Goal: Task Accomplishment & Management: Use online tool/utility

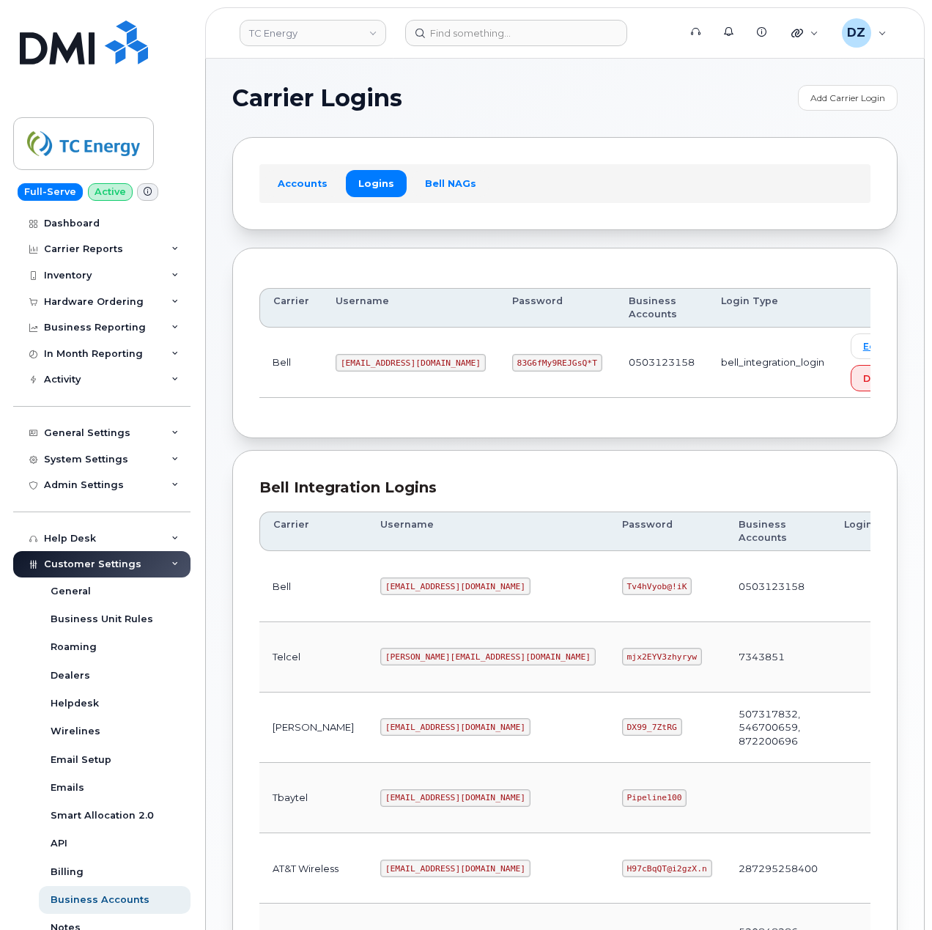
scroll to position [390, 0]
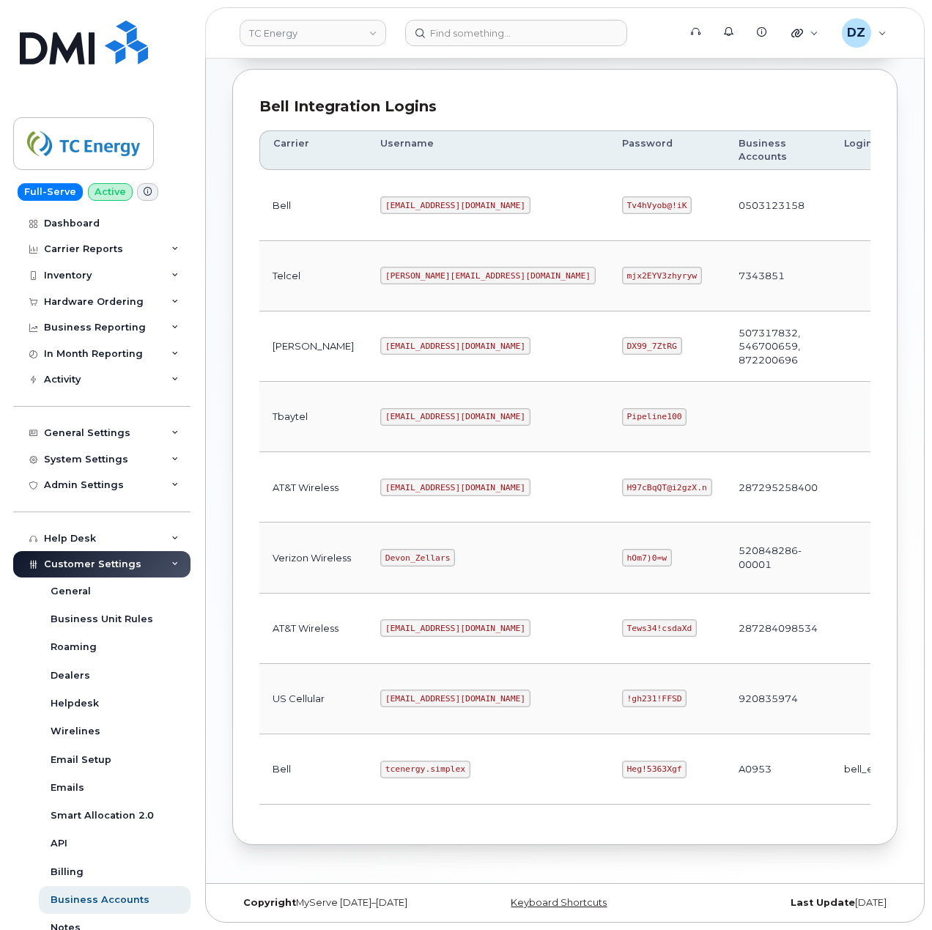
click at [380, 484] on code "tcenergy@myserve.ca" at bounding box center [455, 487] width 150 height 18
click at [426, 478] on code "tcenergy@myserve.ca" at bounding box center [455, 487] width 150 height 18
copy code "tcenergy@myserve.ca"
click at [622, 486] on code "H97cBqQT@i2gzX.n" at bounding box center [667, 487] width 90 height 18
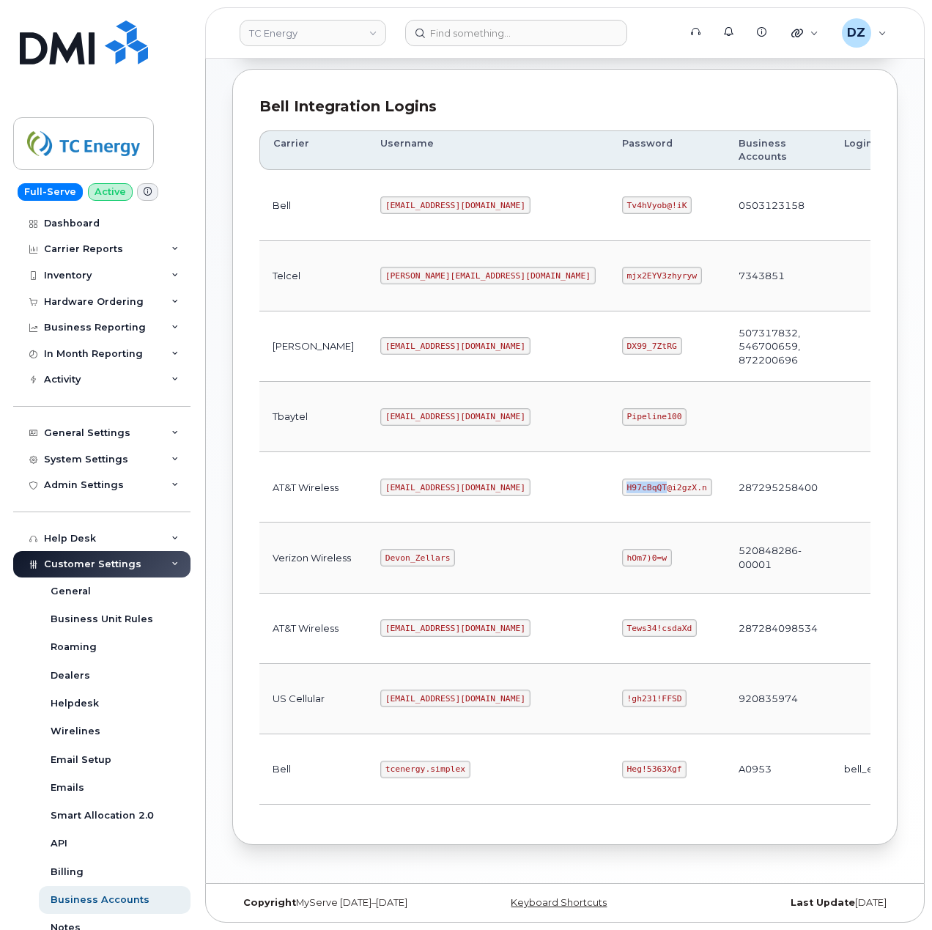
click at [622, 486] on code "H97cBqQT@i2gzX.n" at bounding box center [667, 487] width 90 height 18
click at [622, 485] on code "H97cBqQT@i2gzX.n" at bounding box center [667, 487] width 90 height 18
copy code "H97cBqQT@i2gzX.n"
click at [622, 771] on code "Heg!5363Xgf" at bounding box center [654, 769] width 65 height 18
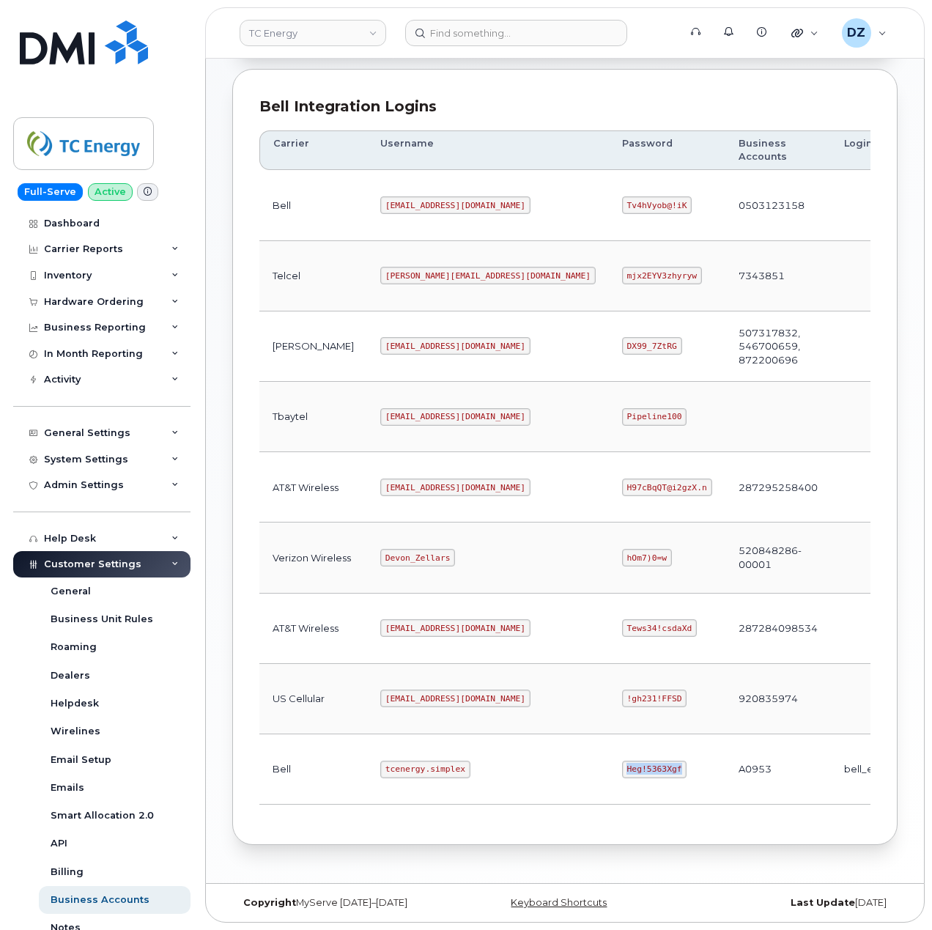
click at [622, 769] on code "Heg!5363Xgf" at bounding box center [654, 769] width 65 height 18
copy code "Heg!5363Xgf"
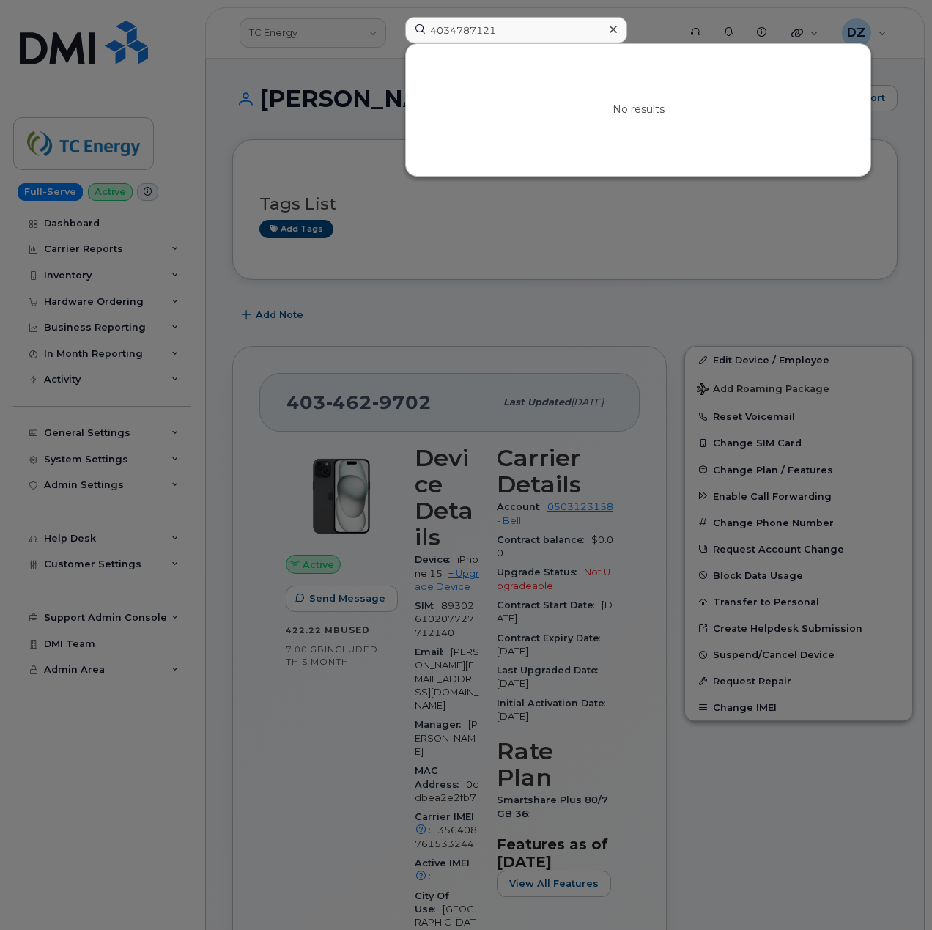
click at [505, 35] on input "4034787121" at bounding box center [516, 30] width 222 height 26
drag, startPoint x: 447, startPoint y: 32, endPoint x: 498, endPoint y: 33, distance: 51.3
click at [498, 33] on input "4034787121" at bounding box center [516, 30] width 222 height 26
click at [501, 31] on input "4034787121" at bounding box center [516, 30] width 222 height 26
click at [546, 26] on input "4034787121" at bounding box center [516, 30] width 222 height 26
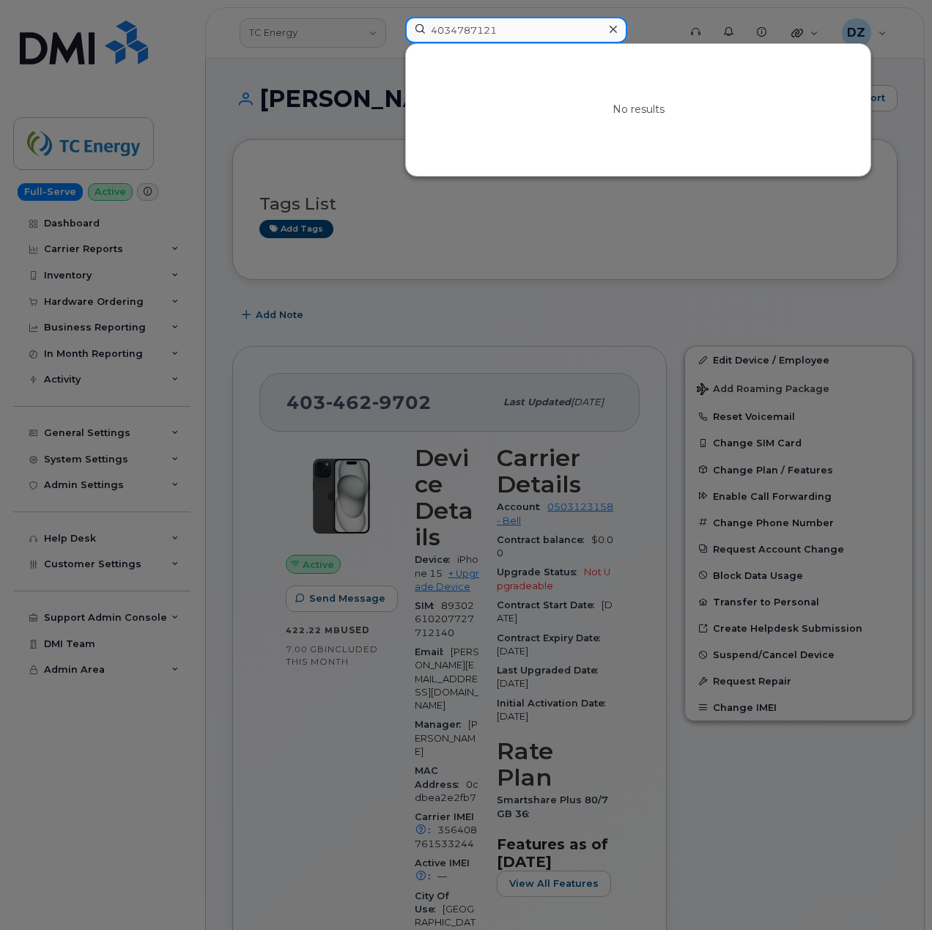
click at [546, 26] on input "4034787121" at bounding box center [516, 30] width 222 height 26
paste input "Gemma Brown"
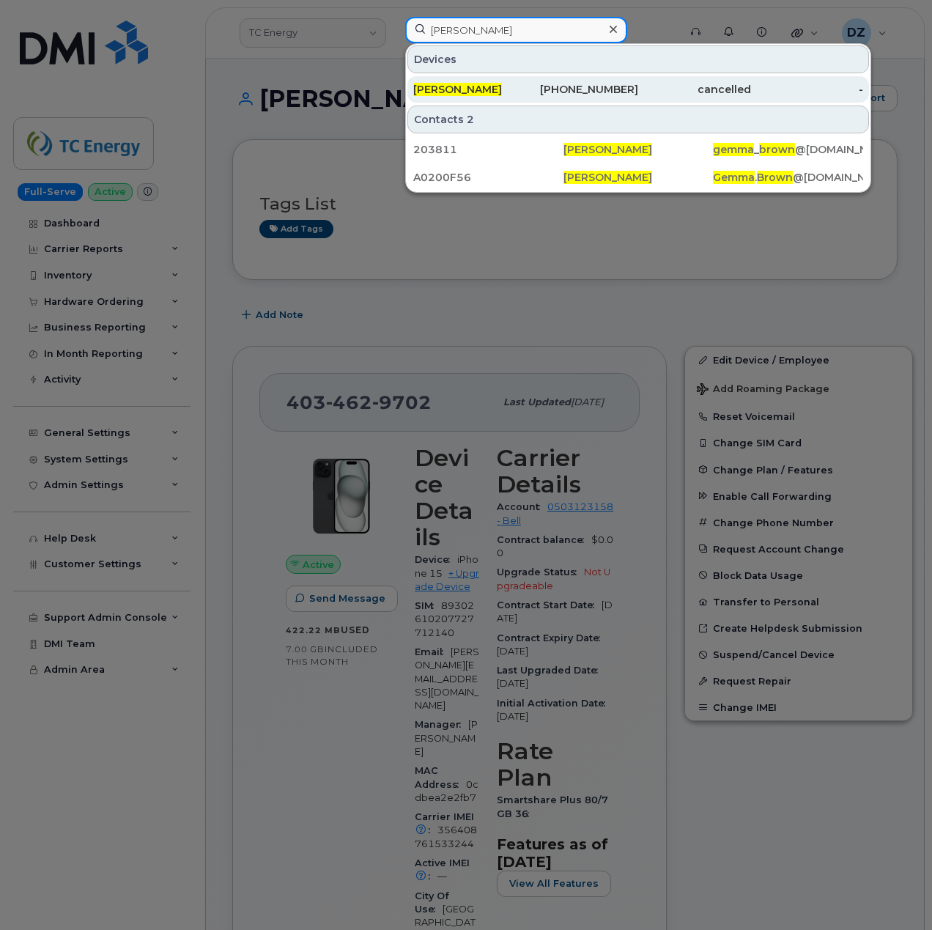
type input "Gemma Brown"
click at [578, 95] on div "403-478-7127" at bounding box center [582, 89] width 113 height 15
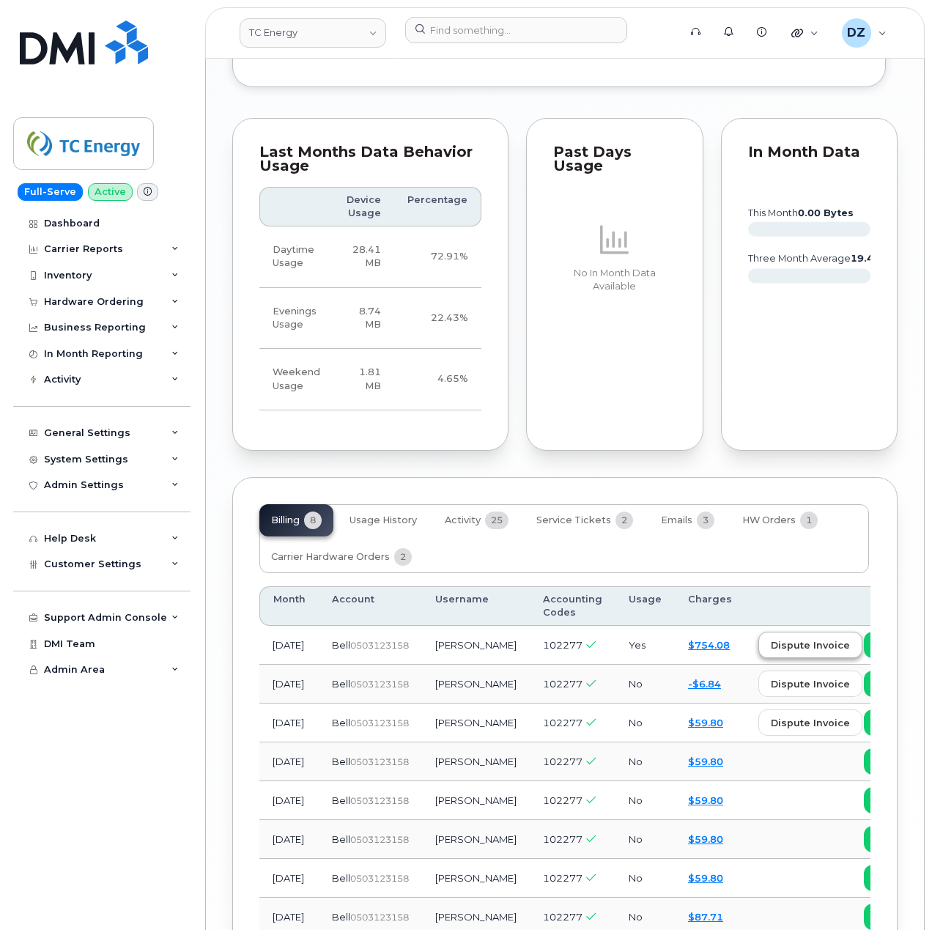
scroll to position [2039, 0]
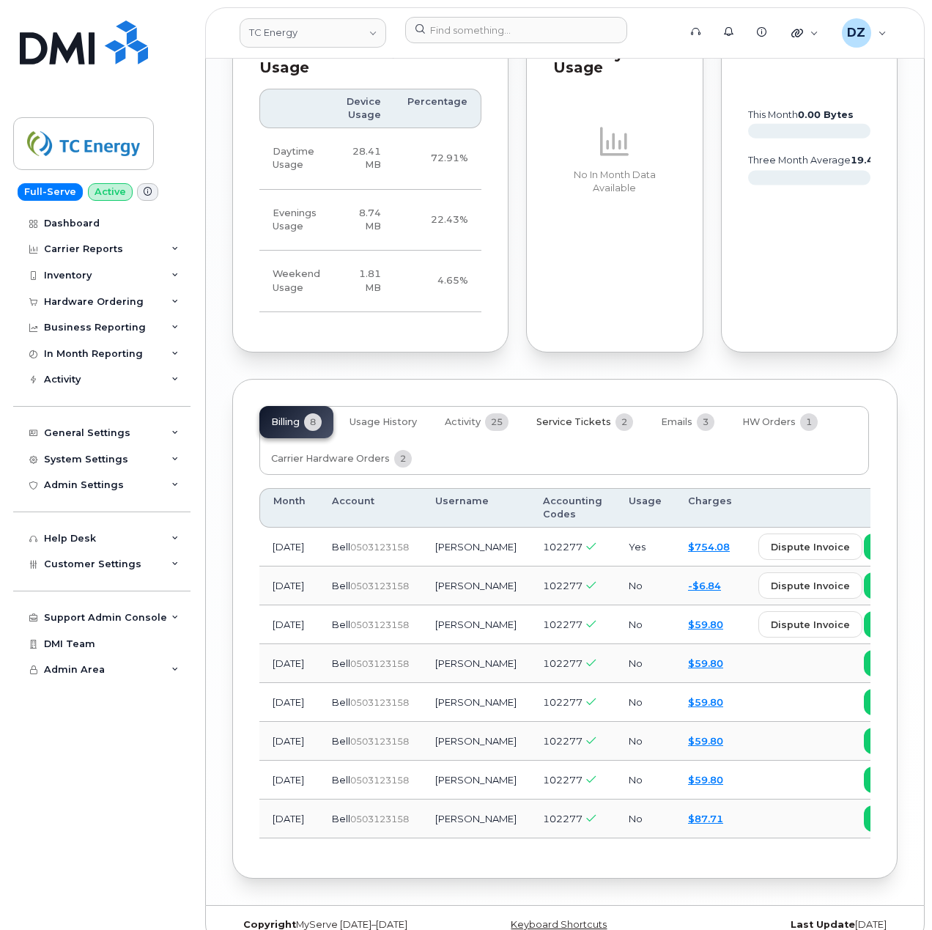
click at [610, 406] on button "Service Tickets 2" at bounding box center [585, 422] width 120 height 32
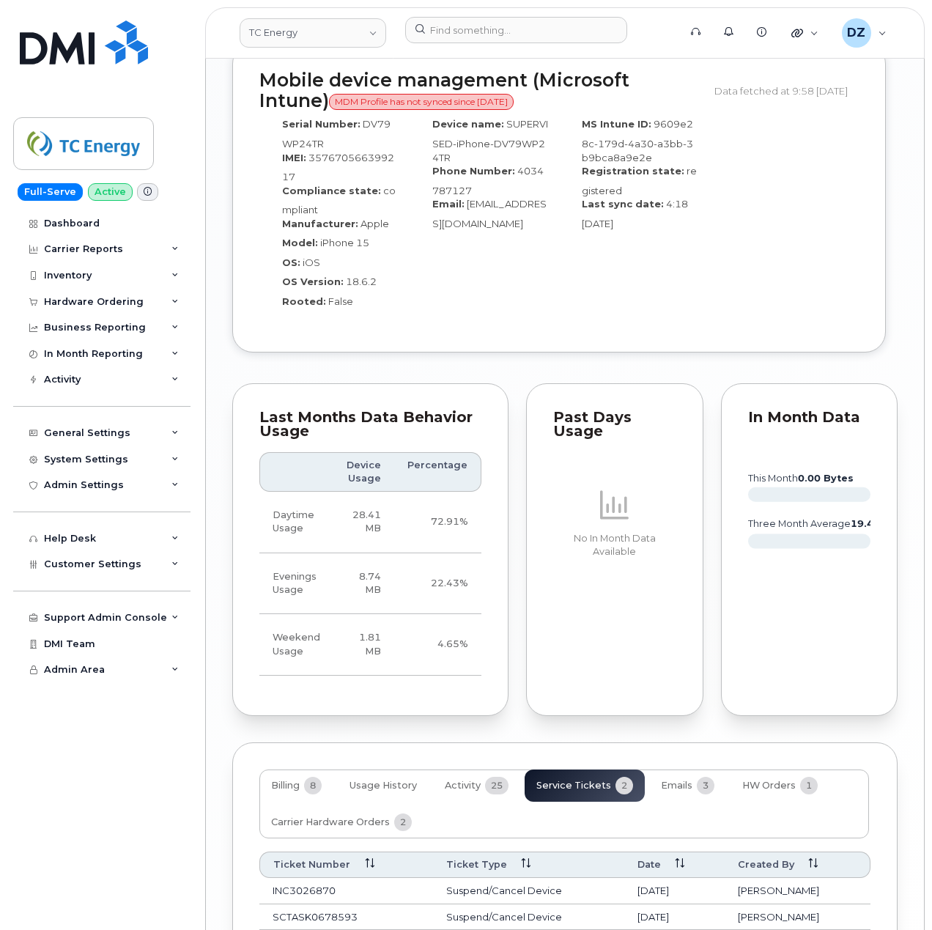
scroll to position [1767, 0]
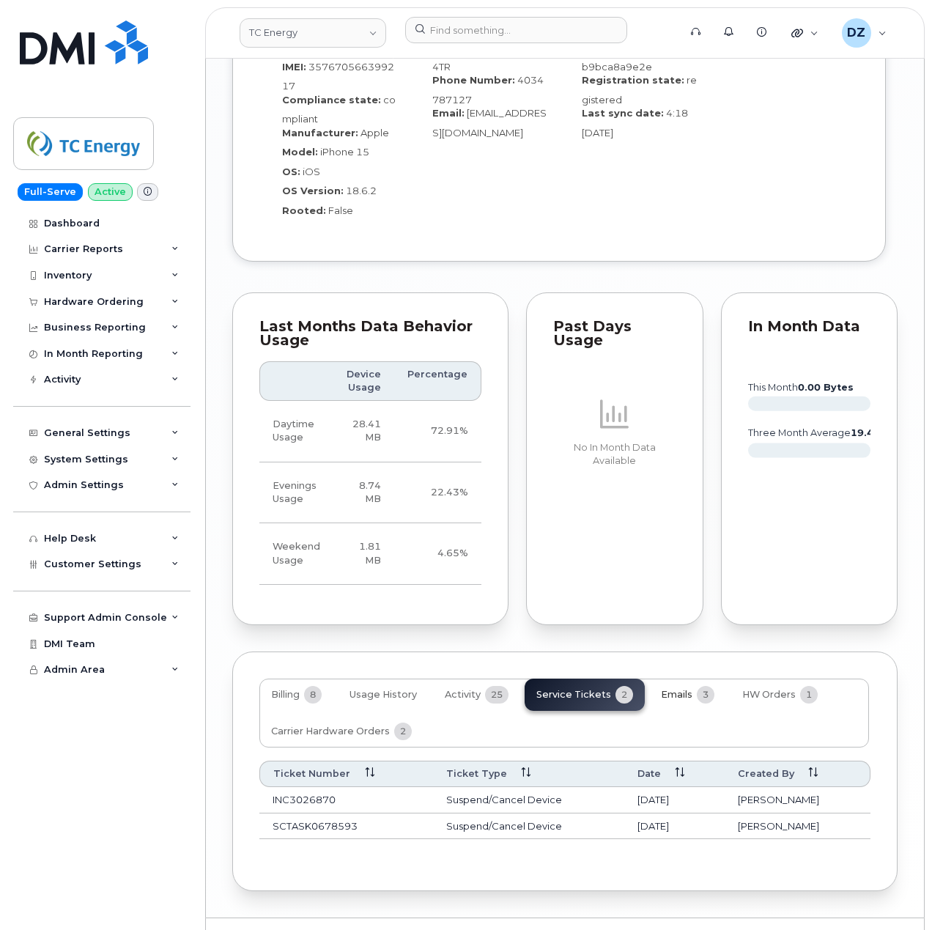
click at [672, 689] on span "Emails" at bounding box center [676, 695] width 31 height 12
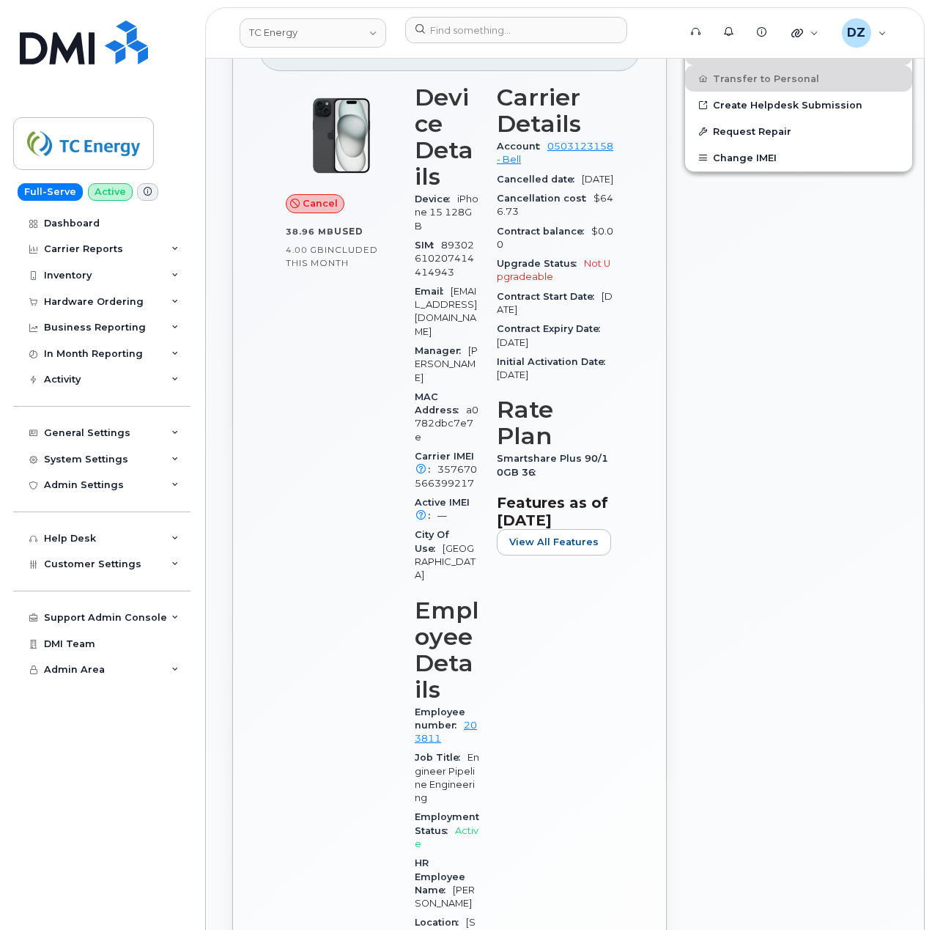
scroll to position [302, 0]
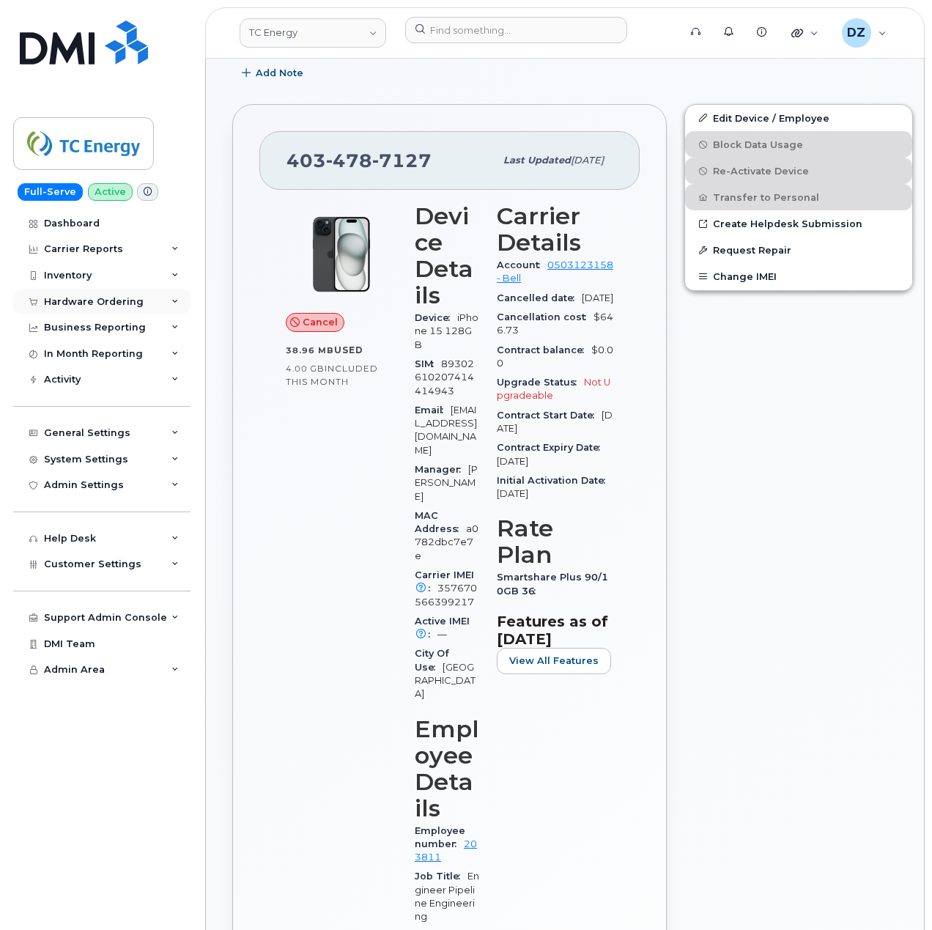
click at [157, 308] on div "Hardware Ordering" at bounding box center [101, 302] width 177 height 26
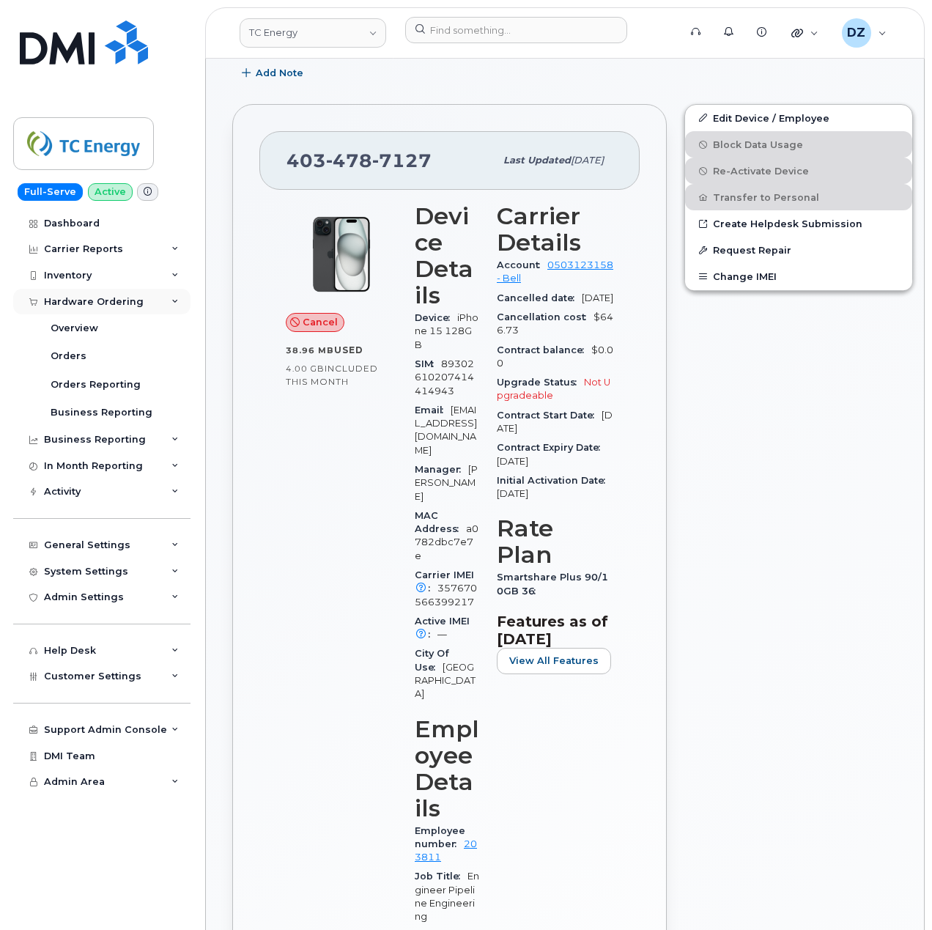
click at [148, 303] on div "Hardware Ordering" at bounding box center [101, 302] width 177 height 26
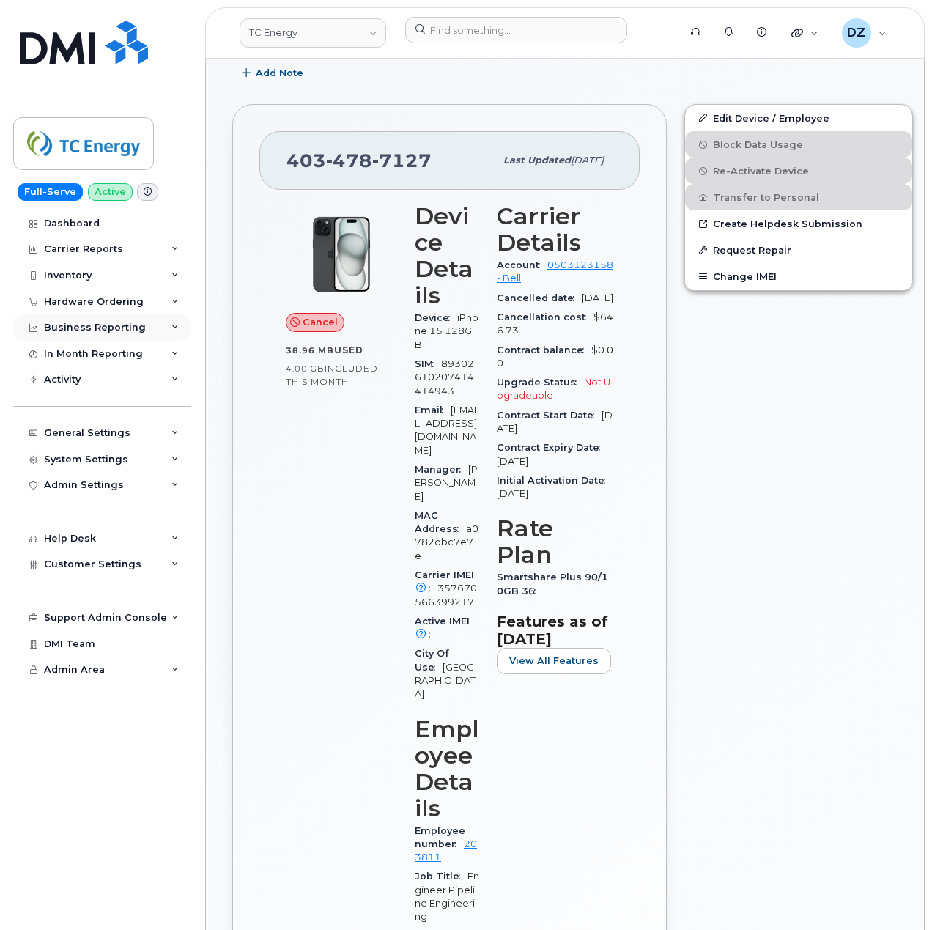
click at [151, 329] on div "Business Reporting" at bounding box center [101, 327] width 177 height 26
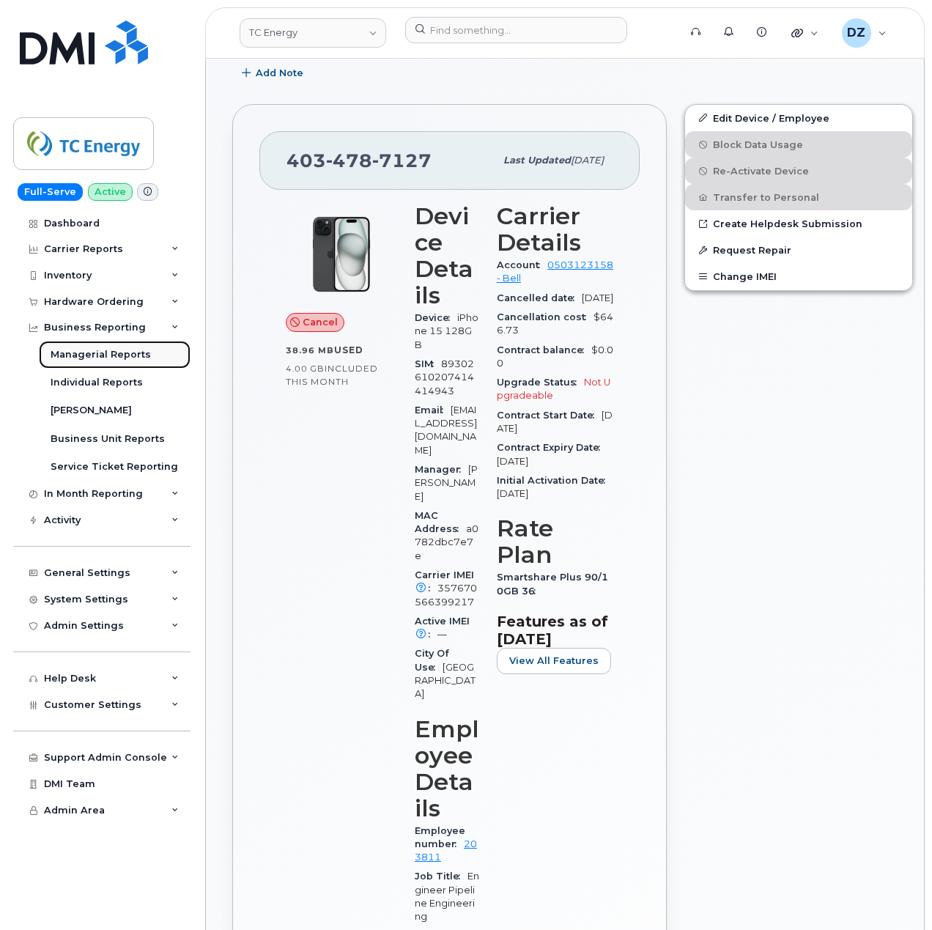
click at [115, 355] on div "Managerial Reports" at bounding box center [101, 354] width 100 height 13
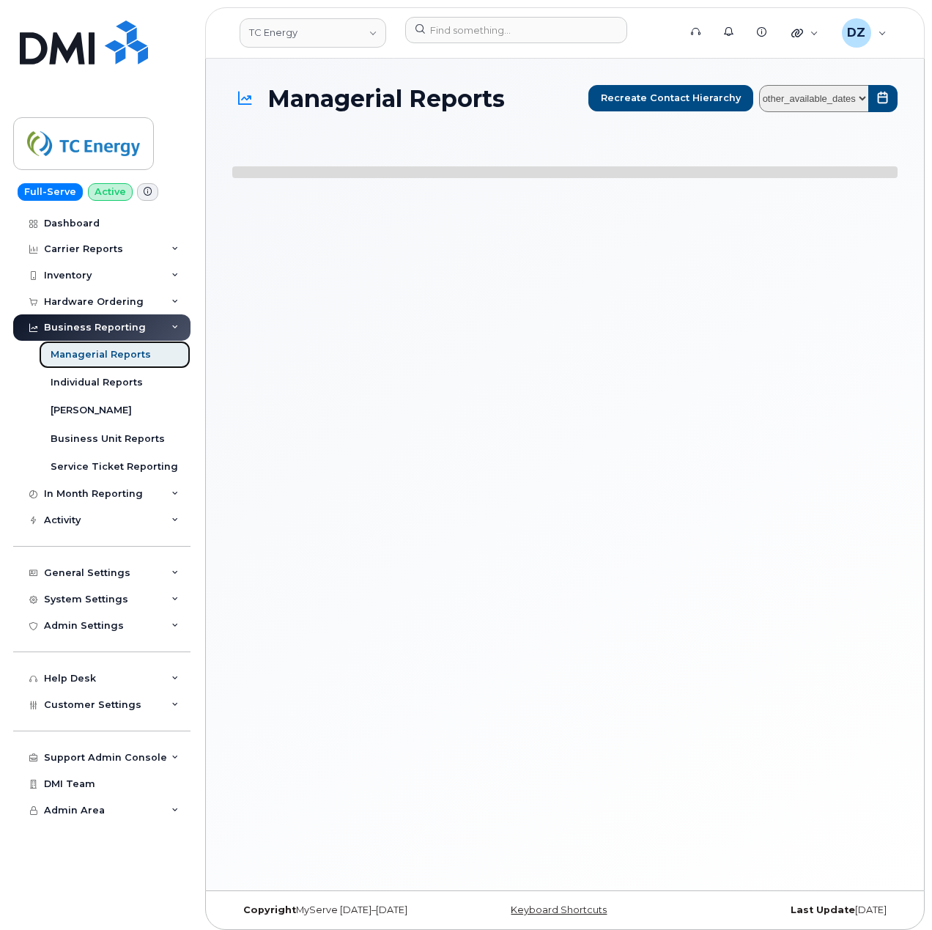
select select
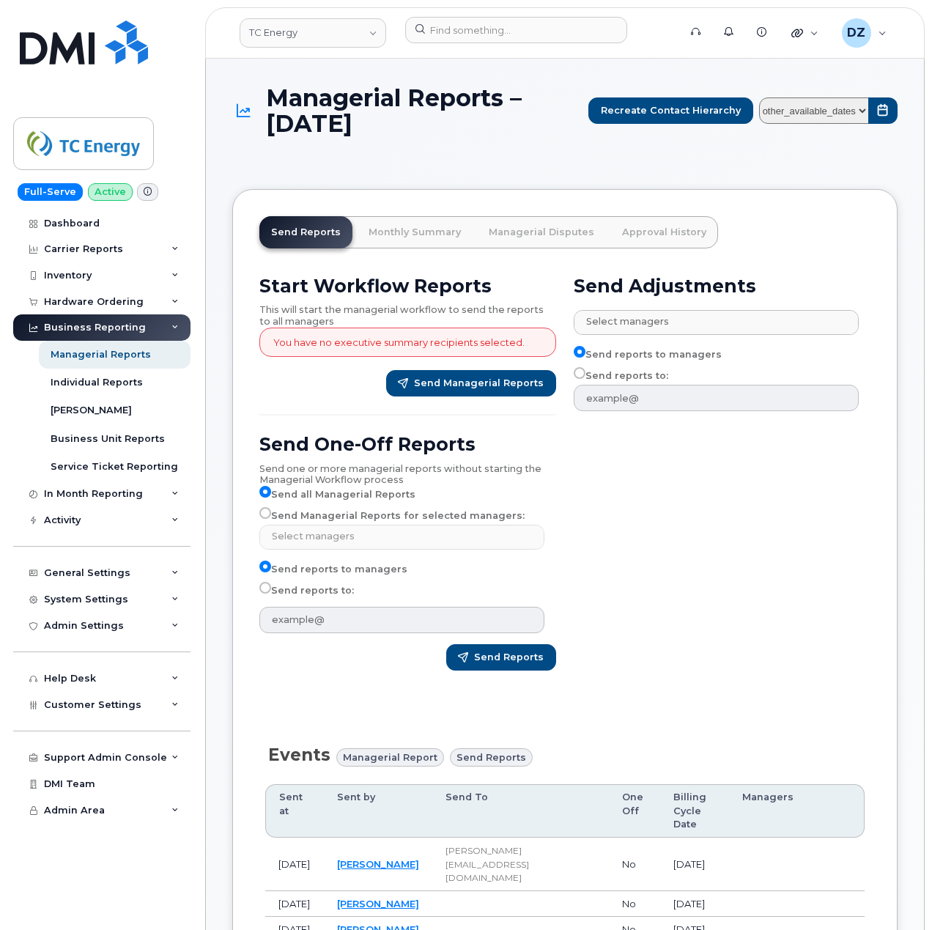
click at [267, 520] on label "Send Managerial Reports for selected managers:" at bounding box center [391, 516] width 265 height 18
click at [267, 519] on input "Send Managerial Reports for selected managers:" at bounding box center [265, 513] width 12 height 12
radio input "true"
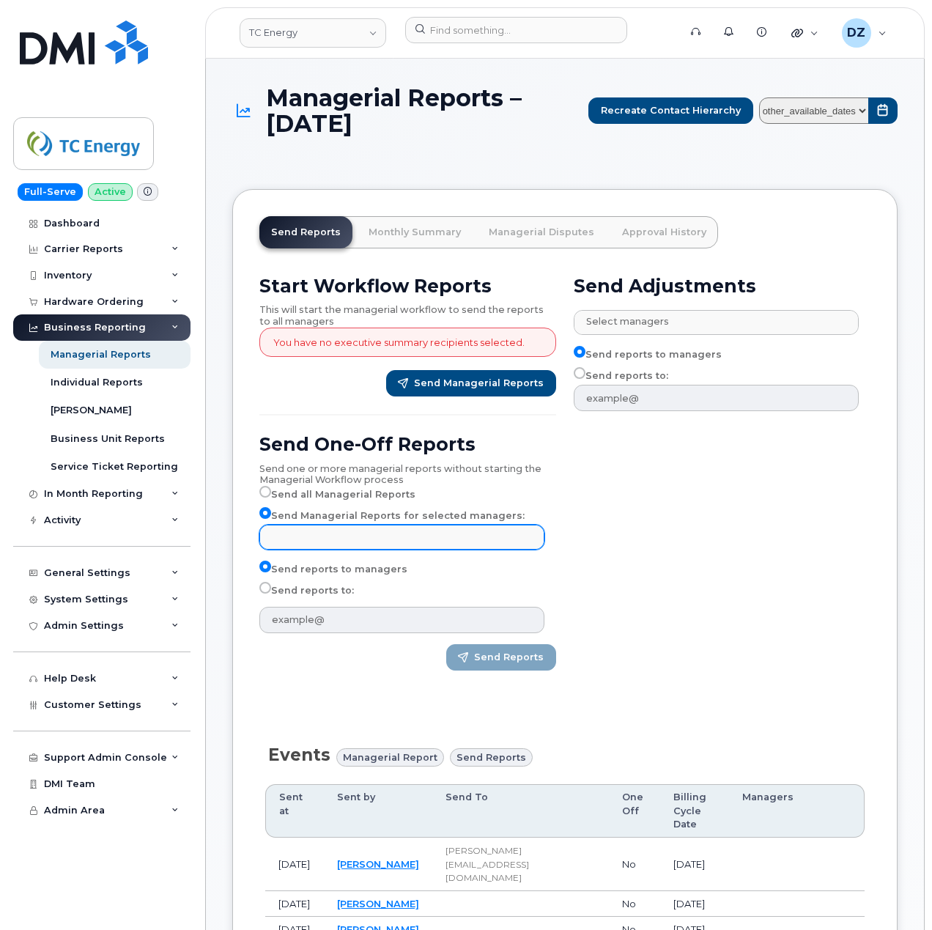
click at [352, 539] on input "text" at bounding box center [403, 536] width 271 height 21
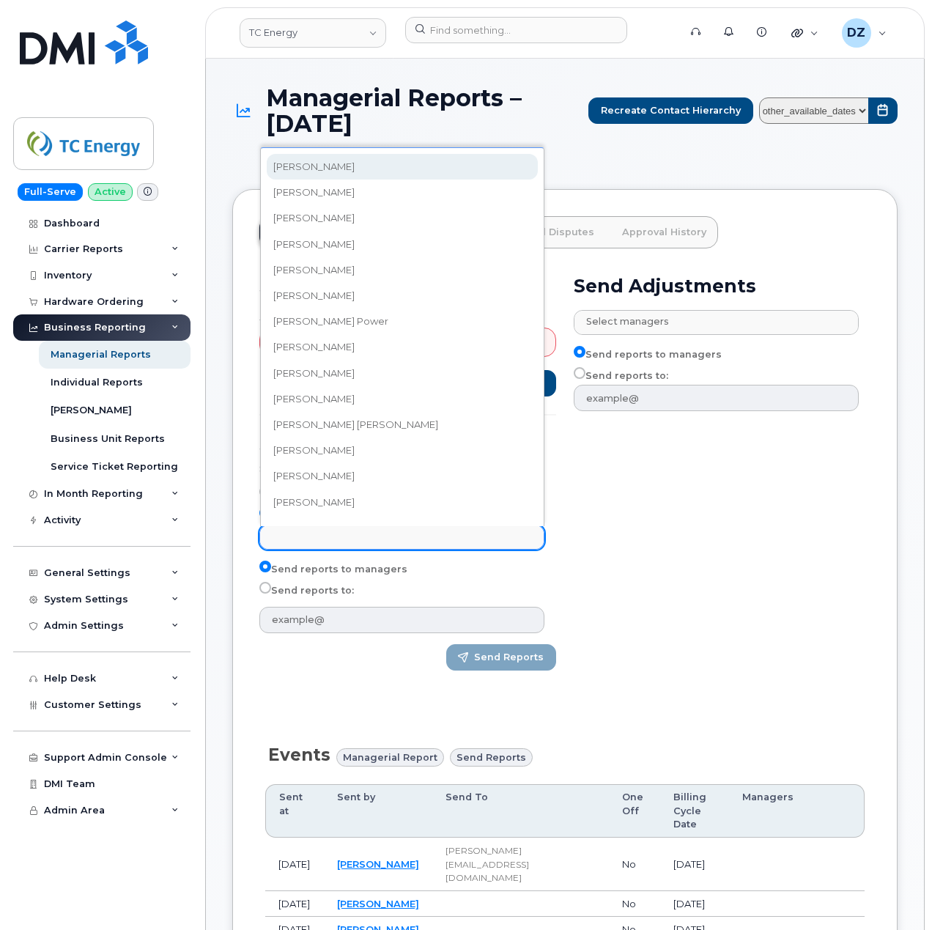
paste input "Adam Douglas"
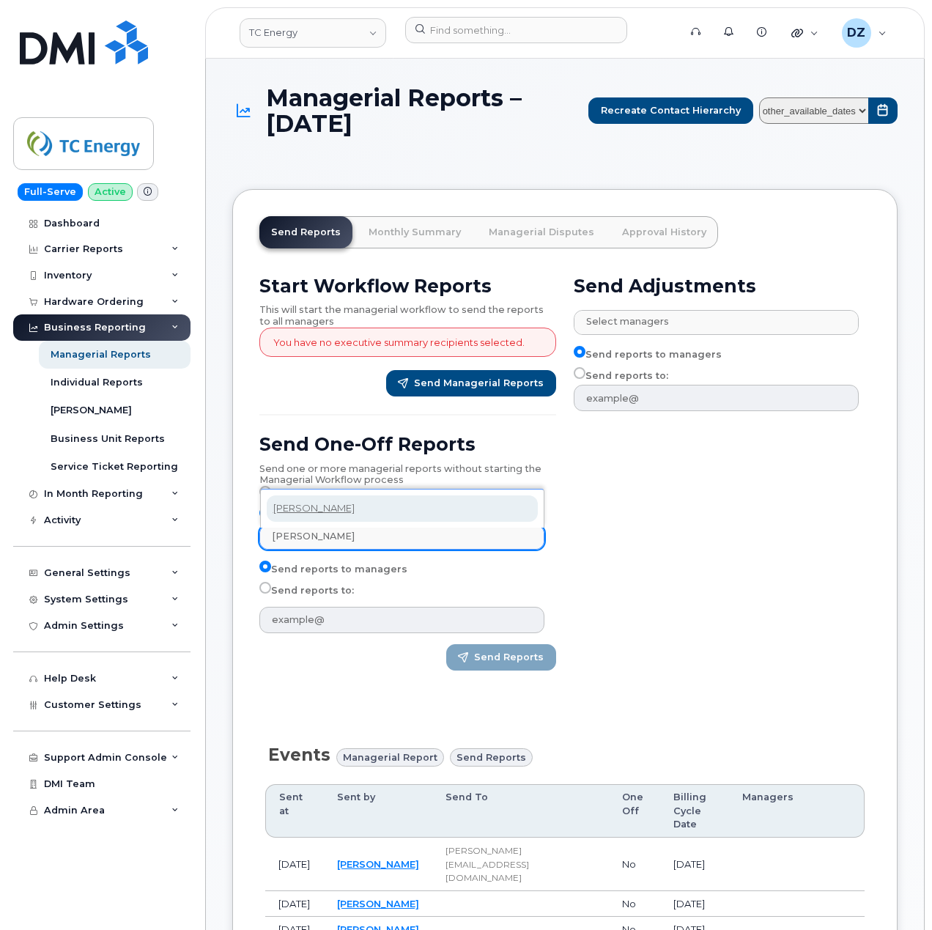
type input "Adam Douglas"
select select "0d2f6bea-79f5-42f5-ac8a-33bd07412adb"
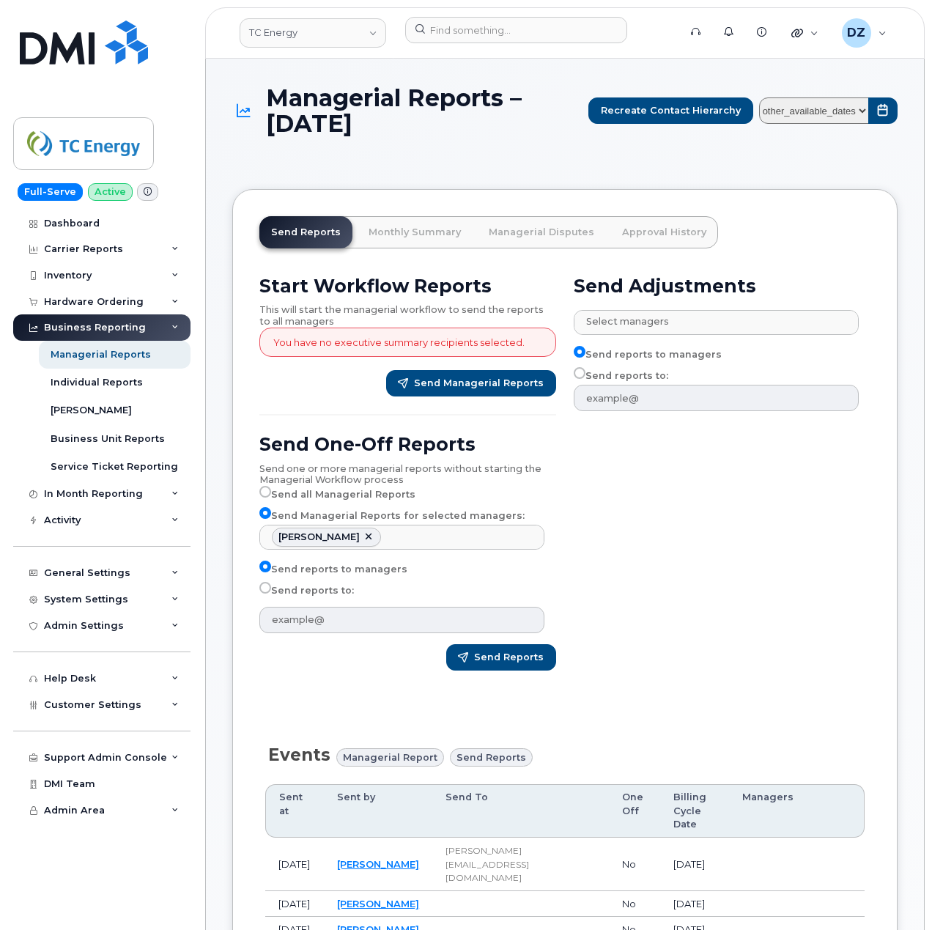
click at [264, 593] on input "Send reports to:" at bounding box center [265, 588] width 12 height 12
radio input "true"
click at [391, 630] on input "text" at bounding box center [401, 620] width 285 height 26
paste input "Faith Denton"
click at [371, 614] on input "Faith Denton" at bounding box center [401, 620] width 285 height 26
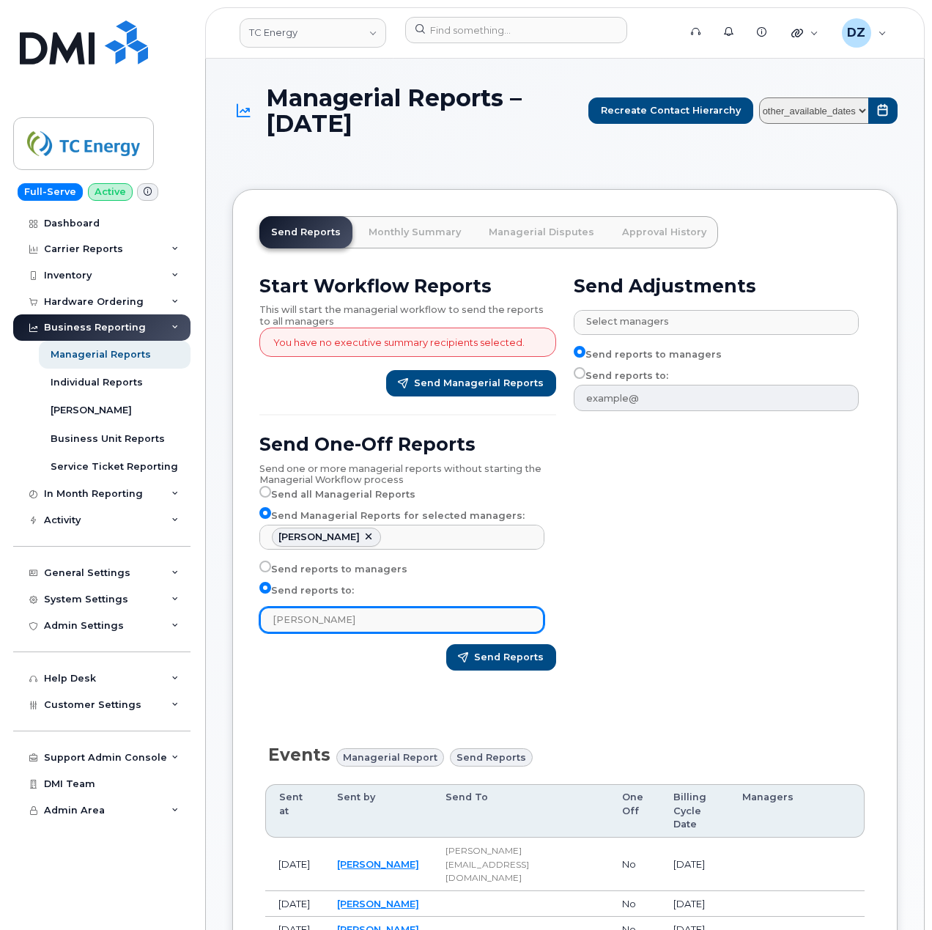
click at [371, 614] on input "Faith Denton" at bounding box center [401, 620] width 285 height 26
paste input "faith_denton@tcenergy.com"
type input "faith_denton@tcenergy.com"
click at [325, 678] on div "Start Workflow Reports This will start the managerial workflow to send the repo…" at bounding box center [408, 478] width 314 height 424
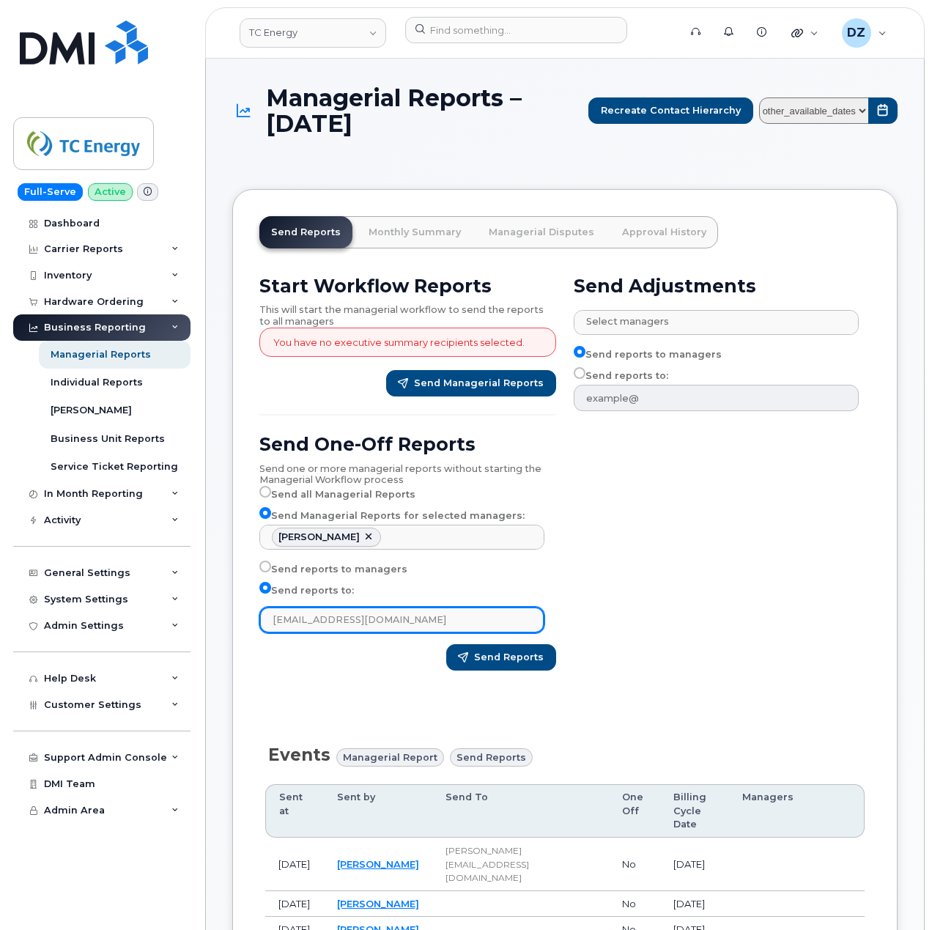
click at [459, 622] on input "faith_denton@tcenergy.com" at bounding box center [401, 620] width 285 height 26
click at [337, 670] on div "Send Reports" at bounding box center [407, 657] width 297 height 26
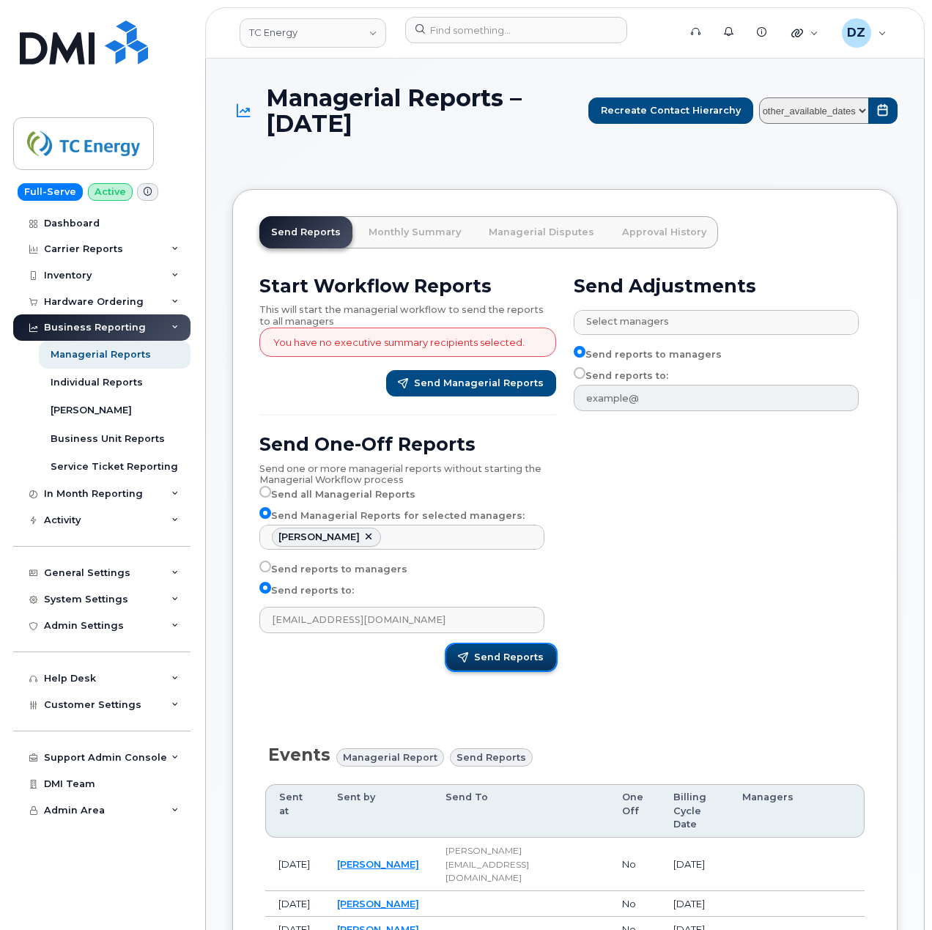
click at [525, 664] on span "Send Reports" at bounding box center [509, 657] width 70 height 13
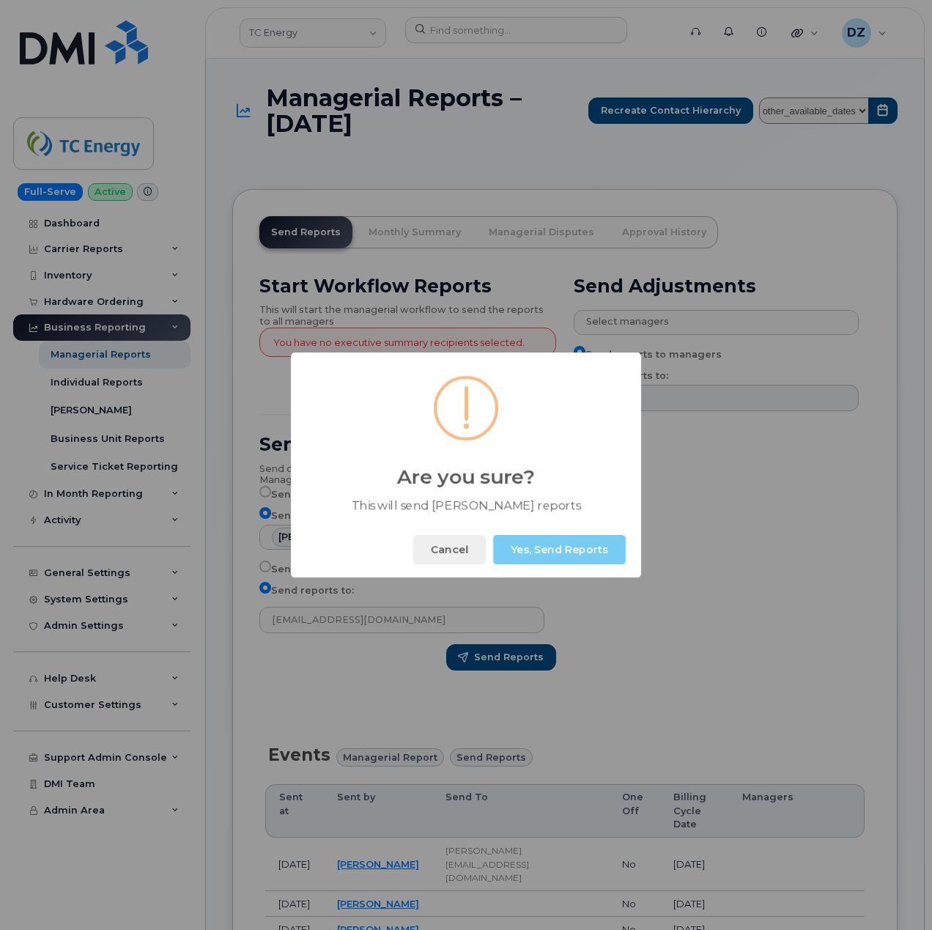
click at [563, 555] on button "Yes, Send Reports" at bounding box center [559, 549] width 133 height 29
click at [587, 546] on button "Okay" at bounding box center [594, 549] width 63 height 29
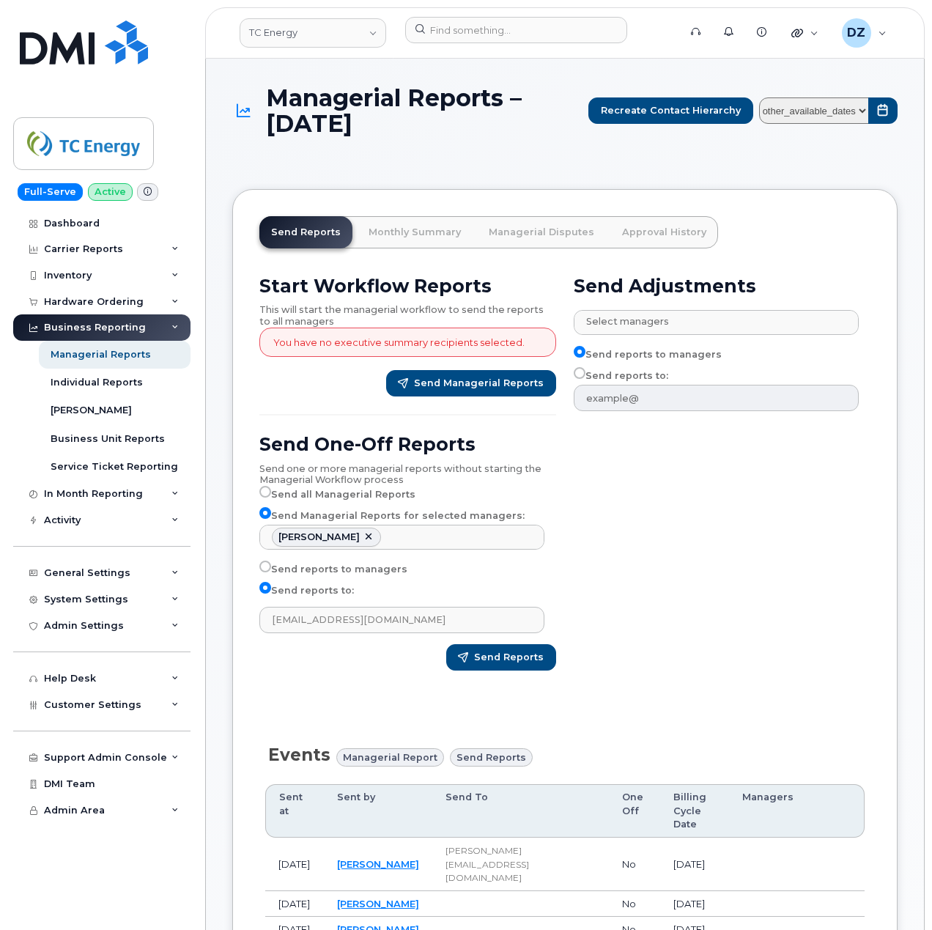
click at [314, 569] on label "Send reports to managers" at bounding box center [333, 569] width 148 height 18
click at [271, 569] on input "Send reports to managers" at bounding box center [265, 566] width 12 height 12
radio input "true"
type input "faith_denton@tcenergy.com"
click at [265, 588] on input "Send reports to:" at bounding box center [265, 588] width 12 height 12
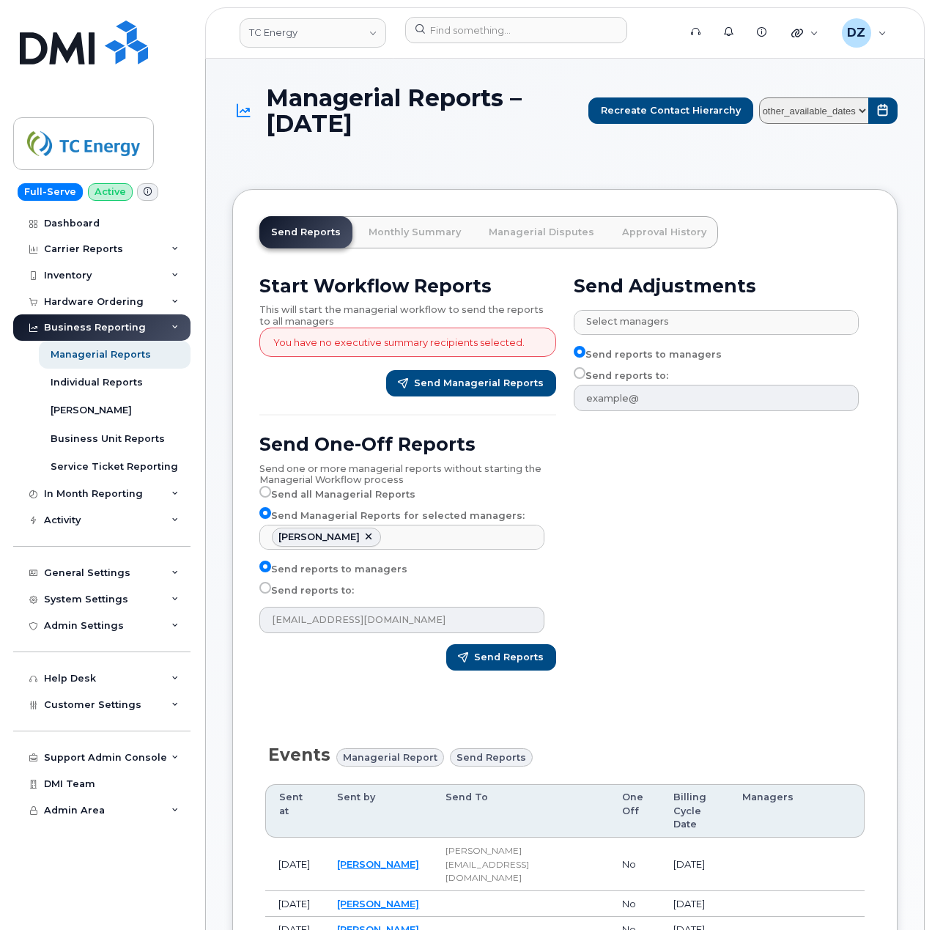
radio input "true"
drag, startPoint x: 438, startPoint y: 619, endPoint x: 194, endPoint y: 612, distance: 244.0
click at [360, 675] on div "Start Workflow Reports This will start the managerial workflow to send the repo…" at bounding box center [408, 478] width 314 height 424
click at [264, 566] on input "Send reports to managers" at bounding box center [265, 566] width 12 height 12
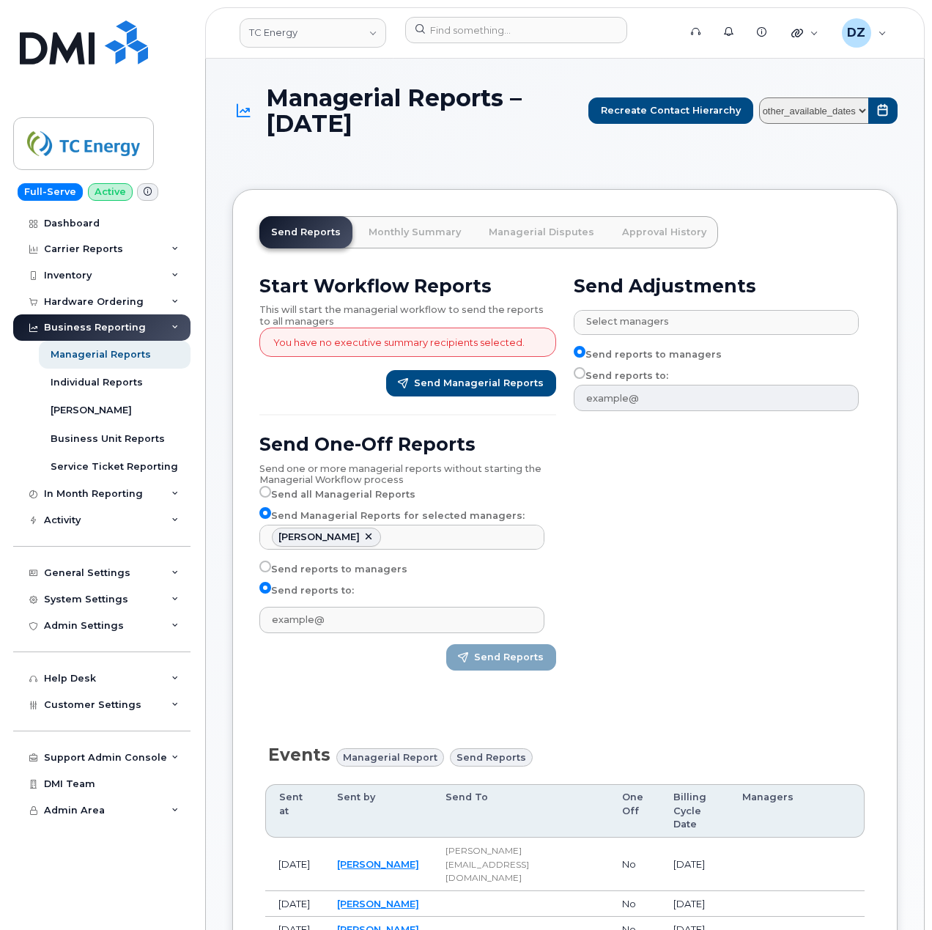
radio input "true"
click at [308, 598] on label "Send reports to:" at bounding box center [306, 591] width 94 height 18
click at [271, 593] on input "Send reports to:" at bounding box center [265, 588] width 12 height 12
radio input "true"
click at [318, 623] on input "text" at bounding box center [401, 620] width 285 height 26
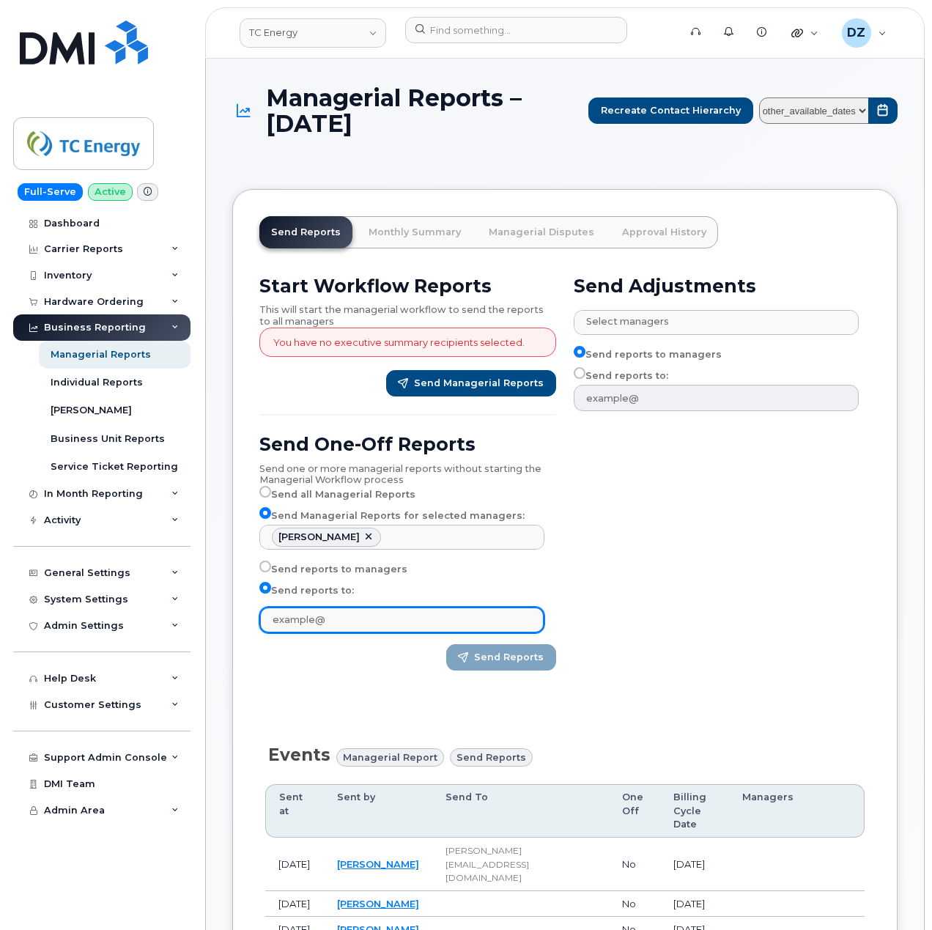
paste input "adam_douglas@tcenergy.com"
type input "adam_douglas@tcenergy.com"
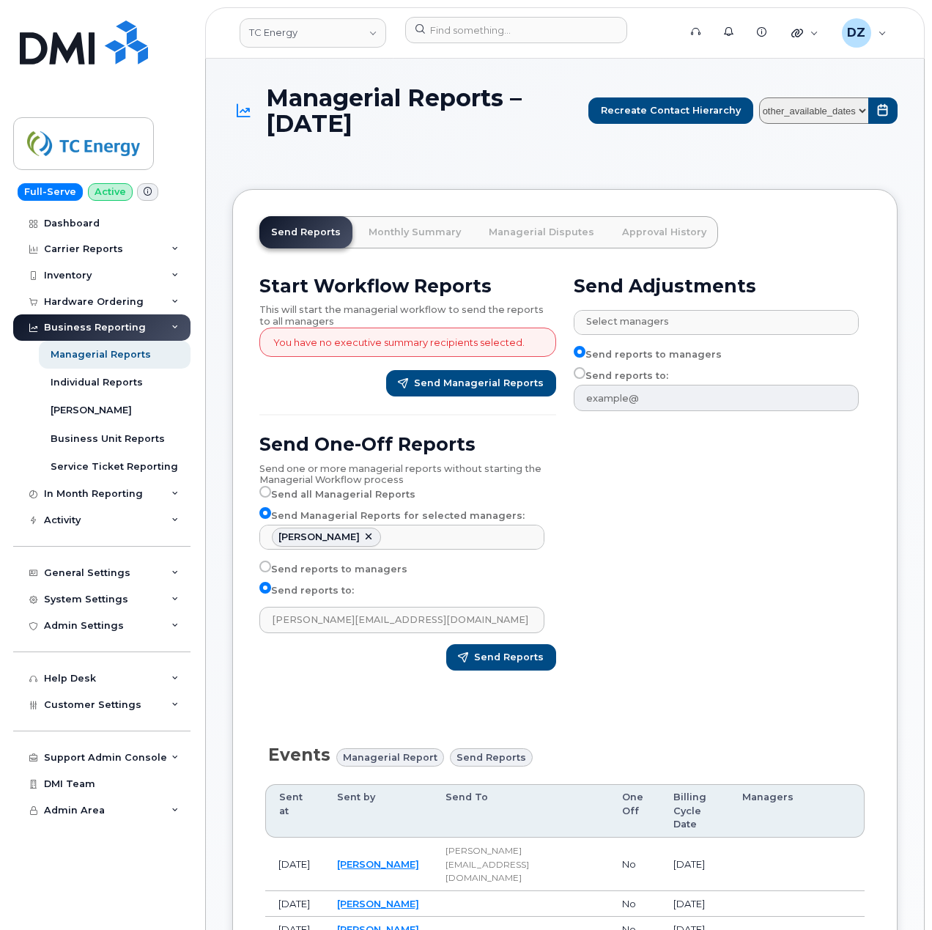
click at [349, 659] on div "Send Reports" at bounding box center [407, 657] width 297 height 26
click at [532, 661] on span "Send Reports" at bounding box center [509, 657] width 70 height 13
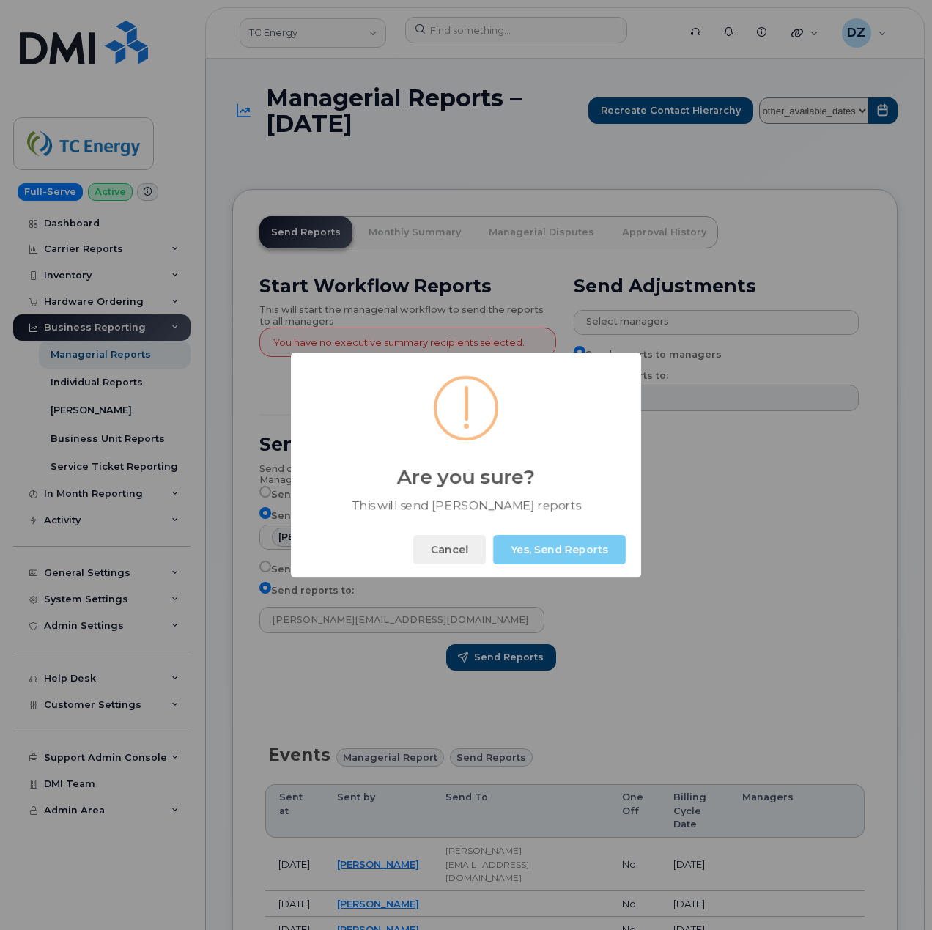
click at [552, 546] on button "Yes, Send Reports" at bounding box center [559, 549] width 133 height 29
click at [588, 549] on button "Okay" at bounding box center [594, 549] width 63 height 29
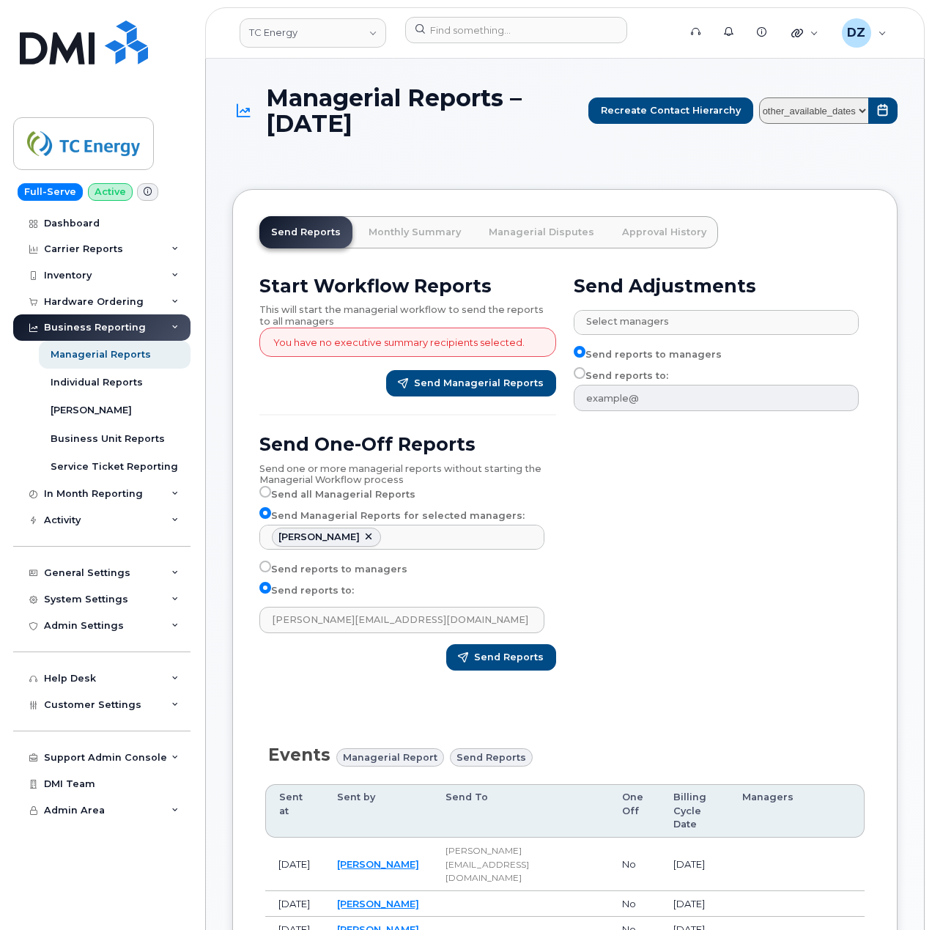
drag, startPoint x: 497, startPoint y: 67, endPoint x: 797, endPoint y: 664, distance: 667.7
click at [797, 664] on div "Send Adjustments Select managers No matches found Abelardo Eijesser Abelardo Me…" at bounding box center [722, 478] width 314 height 424
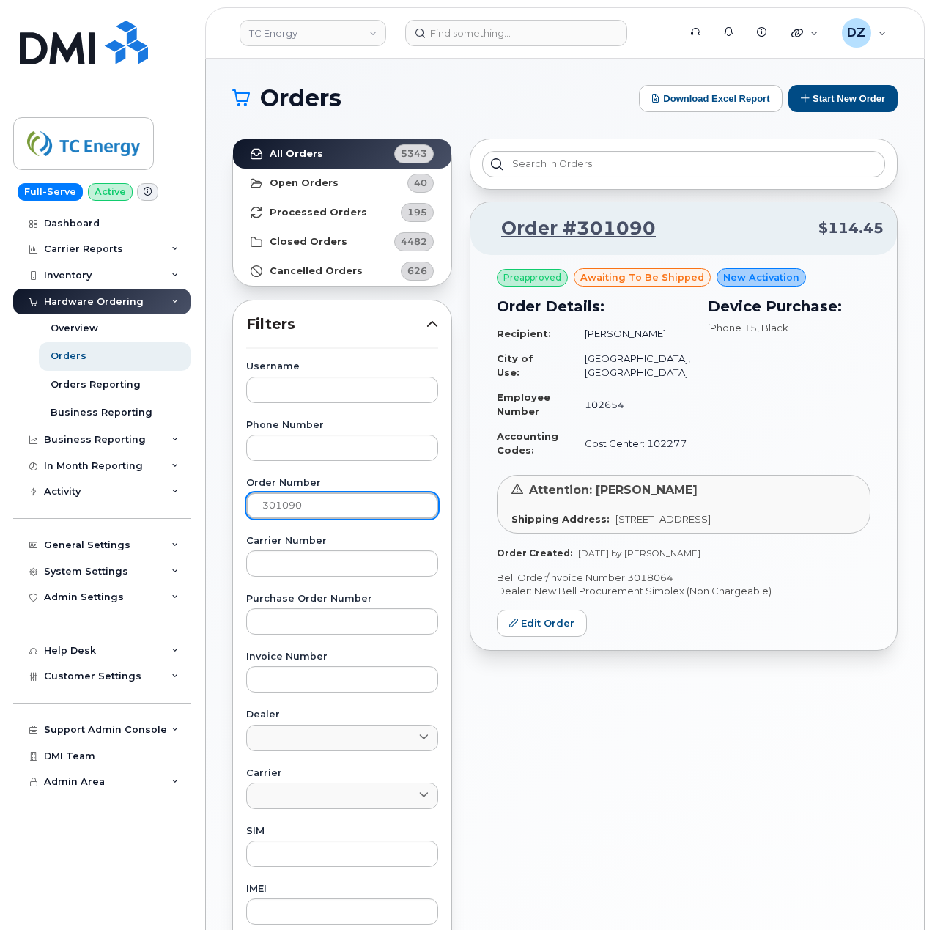
click at [305, 516] on input "301090" at bounding box center [342, 505] width 192 height 26
paste input "196"
type input "301196"
click at [309, 148] on strong "All Orders" at bounding box center [296, 154] width 53 height 12
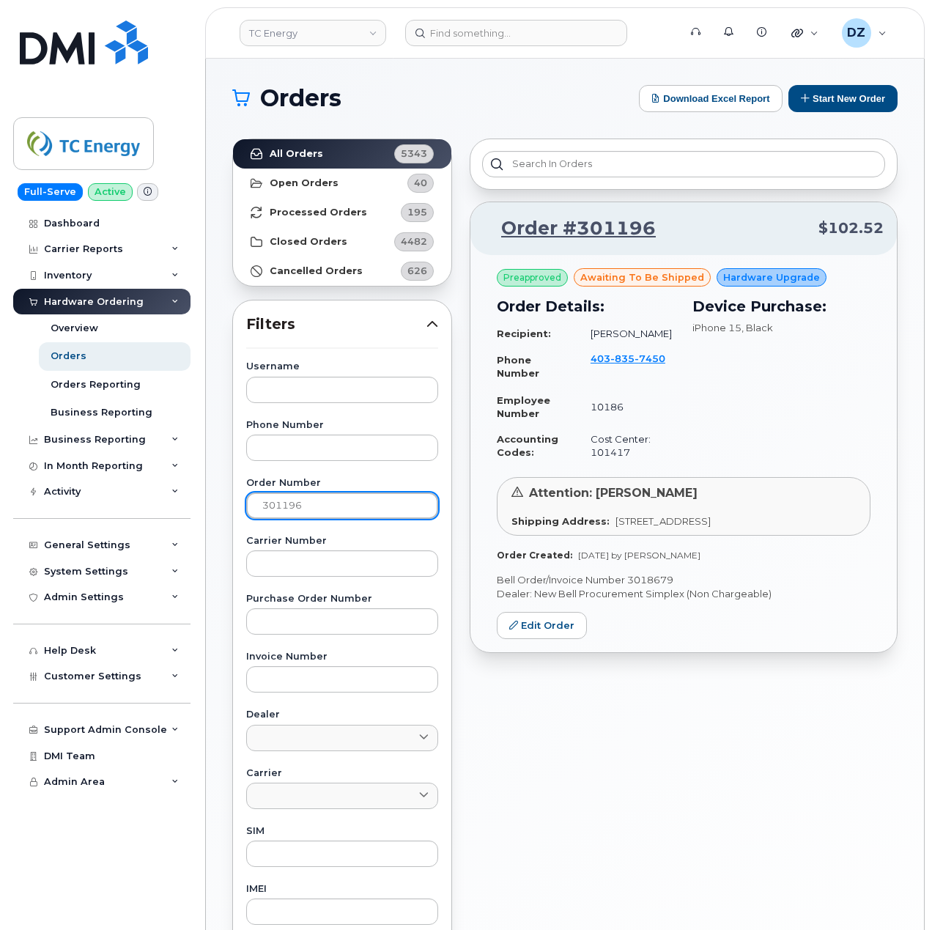
click at [284, 501] on input "301196" at bounding box center [342, 505] width 192 height 26
click at [642, 583] on p "Bell Order/Invoice Number 3018679" at bounding box center [684, 580] width 374 height 14
copy p "3018679"
